Goal: Task Accomplishment & Management: Manage account settings

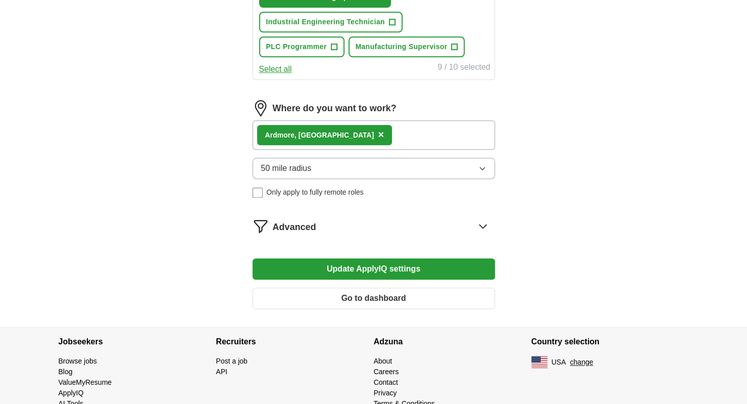
scroll to position [556, 0]
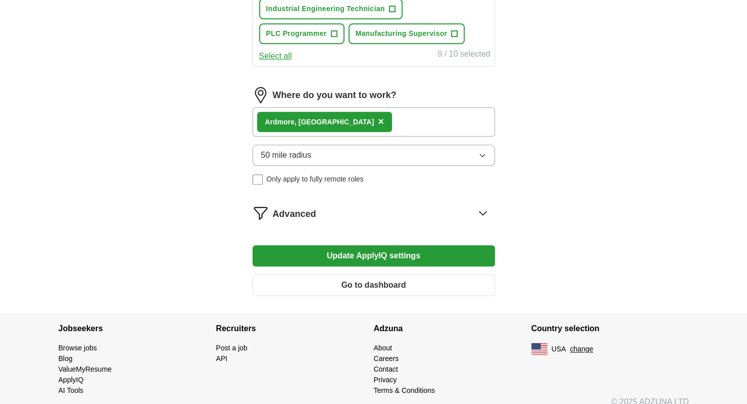
click at [320, 256] on button "Update ApplyIQ settings" at bounding box center [374, 255] width 242 height 21
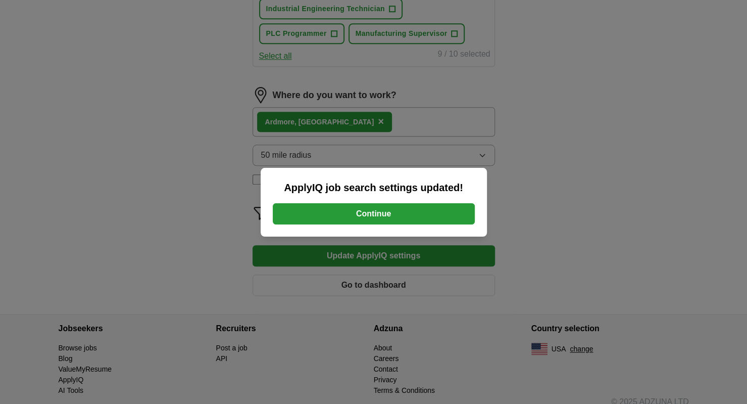
click at [352, 215] on button "Continue" at bounding box center [374, 213] width 202 height 21
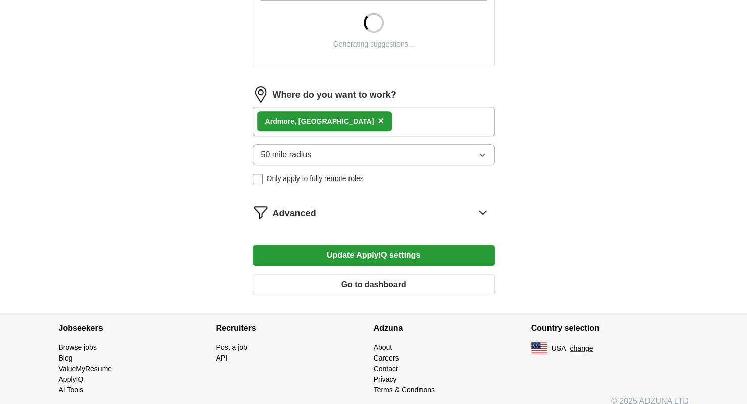
scroll to position [404, 0]
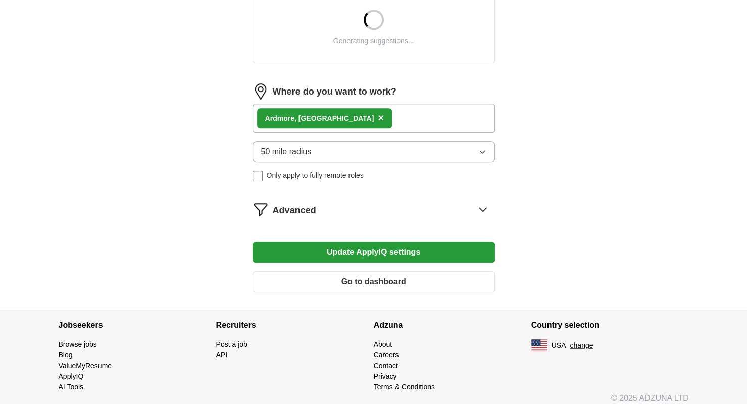
click at [285, 207] on span "Advanced" at bounding box center [294, 211] width 43 height 14
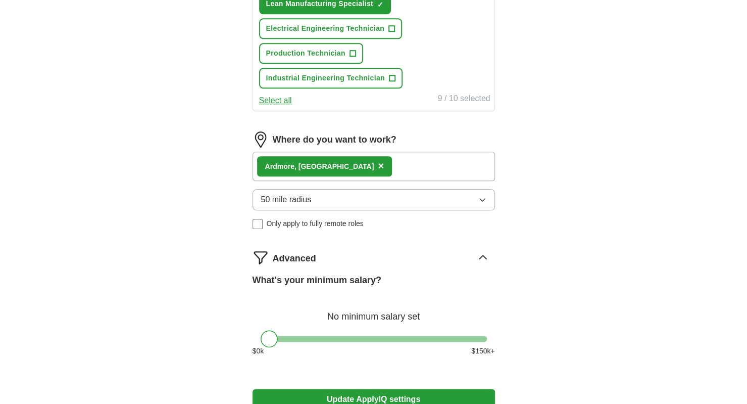
scroll to position [556, 0]
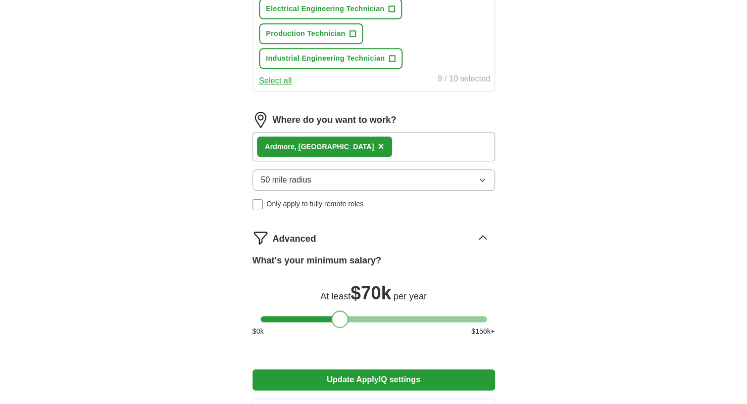
drag, startPoint x: 268, startPoint y: 319, endPoint x: 340, endPoint y: 318, distance: 72.7
click at [340, 318] on div at bounding box center [339, 318] width 17 height 17
click at [348, 378] on button "Update ApplyIQ settings" at bounding box center [374, 379] width 242 height 21
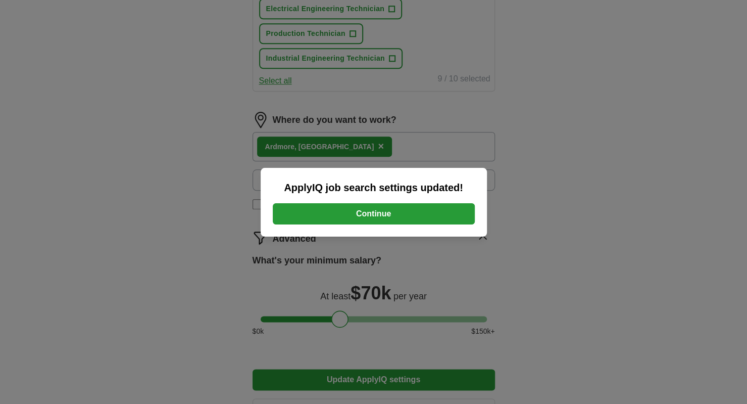
click at [363, 217] on button "Continue" at bounding box center [374, 213] width 202 height 21
